Goal: Task Accomplishment & Management: Manage account settings

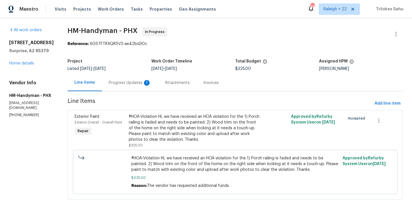
click at [131, 86] on div "Progress Updates 1" at bounding box center [130, 82] width 56 height 17
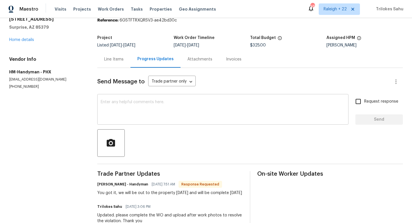
scroll to position [24, 0]
click at [124, 60] on div "Line Items" at bounding box center [113, 59] width 19 height 6
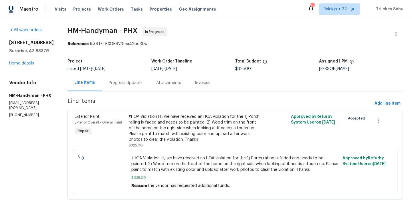
click at [143, 81] on div "Progress Updates" at bounding box center [126, 83] width 34 height 6
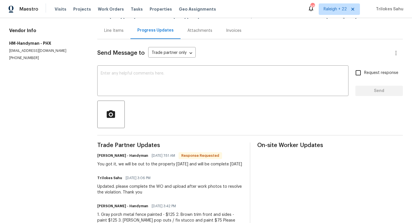
scroll to position [51, 0]
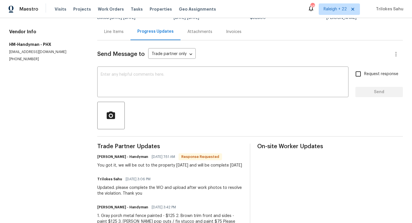
click at [122, 29] on div "Line Items" at bounding box center [113, 32] width 19 height 6
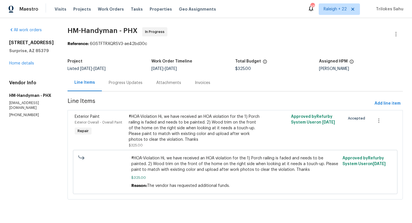
click at [164, 121] on div "#HOA-Violation Hi, we have received an HOA violation for the 1) Porch railing i…" at bounding box center [195, 128] width 132 height 29
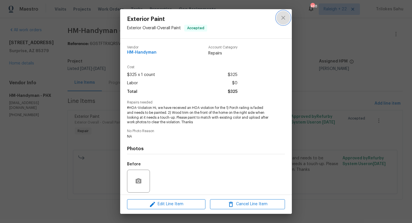
click at [285, 17] on icon "close" at bounding box center [283, 17] width 7 height 7
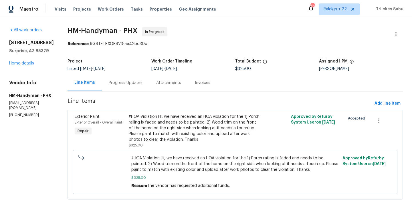
click at [137, 80] on div "Progress Updates" at bounding box center [126, 83] width 34 height 6
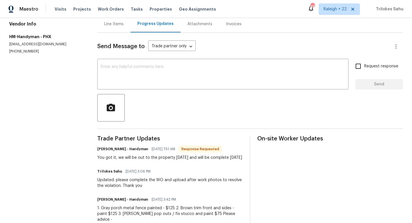
scroll to position [72, 0]
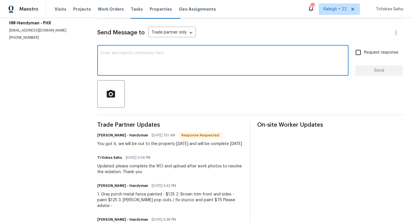
click at [149, 68] on textarea at bounding box center [223, 61] width 244 height 20
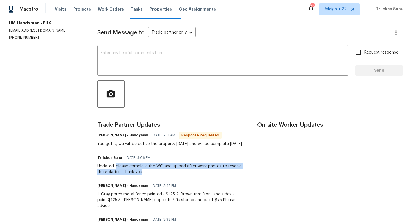
drag, startPoint x: 122, startPoint y: 167, endPoint x: 148, endPoint y: 174, distance: 27.4
click at [148, 174] on div "Updated. please complete the WO and upload after work photos to resolve the vio…" at bounding box center [170, 168] width 146 height 11
copy div "please complete the WO and upload after work photos to resolve the violation. T…"
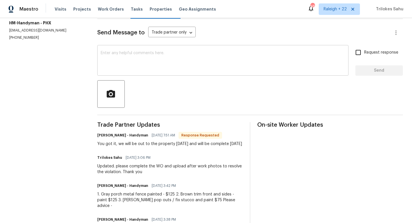
click at [153, 69] on textarea at bounding box center [223, 61] width 244 height 20
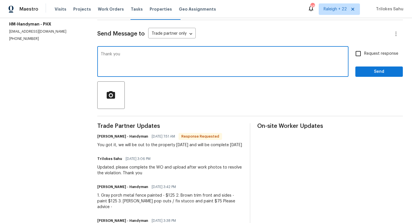
scroll to position [68, 0]
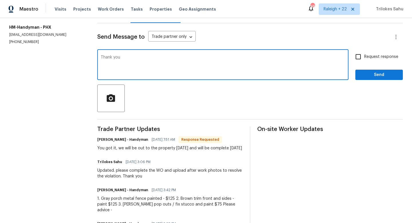
type textarea "Thank you"
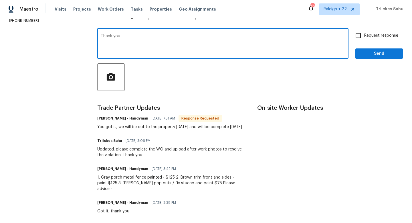
scroll to position [119, 0]
